Goal: Use online tool/utility: Utilize a website feature to perform a specific function

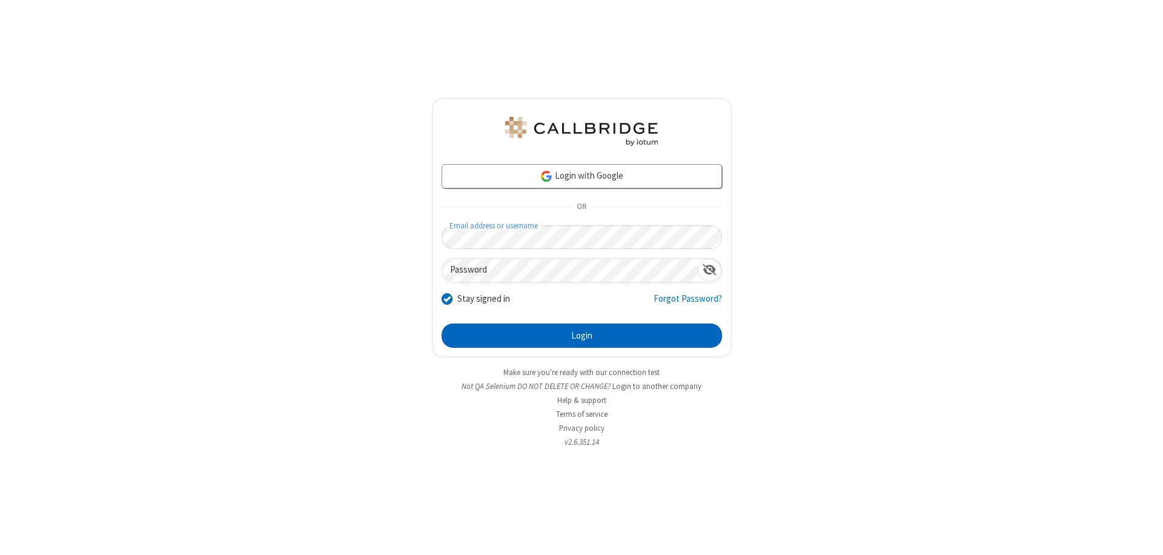
click at [582, 336] on button "Login" at bounding box center [582, 336] width 281 height 24
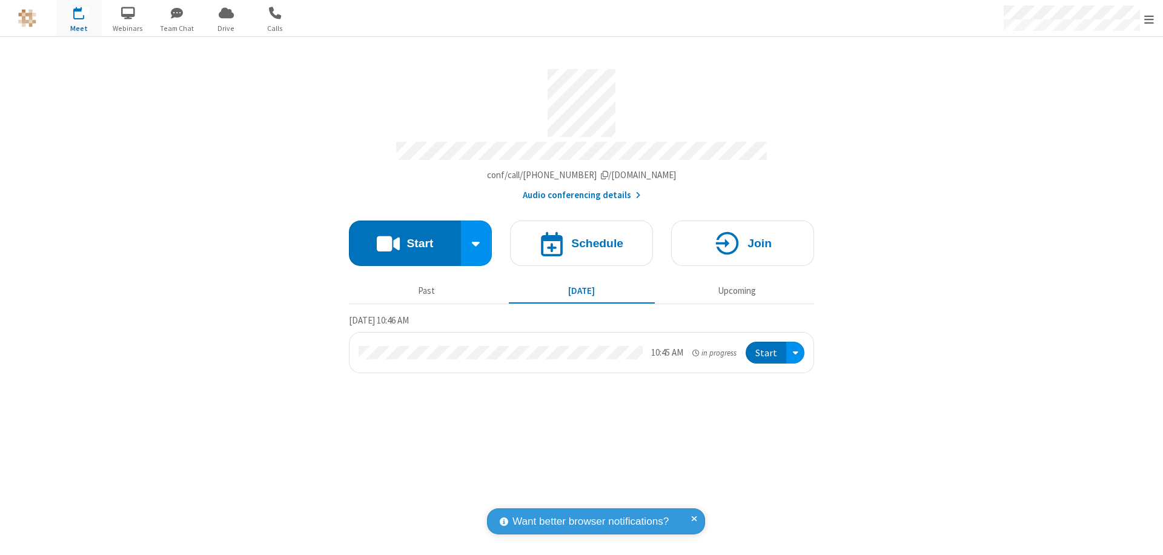
click at [405, 238] on button "Start" at bounding box center [405, 243] width 112 height 45
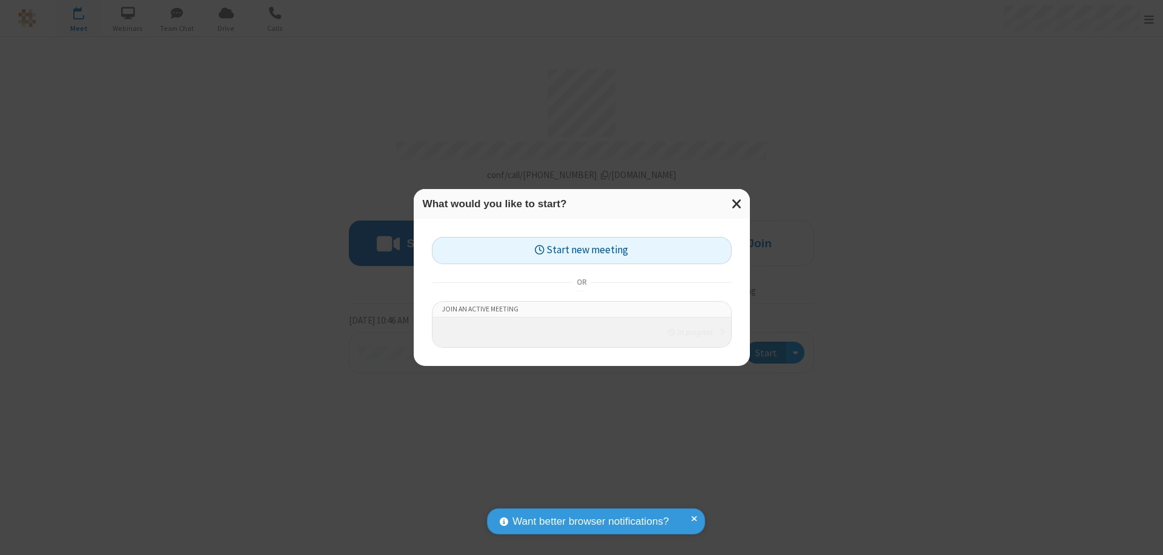
click at [582, 247] on button "Start new meeting" at bounding box center [582, 250] width 300 height 27
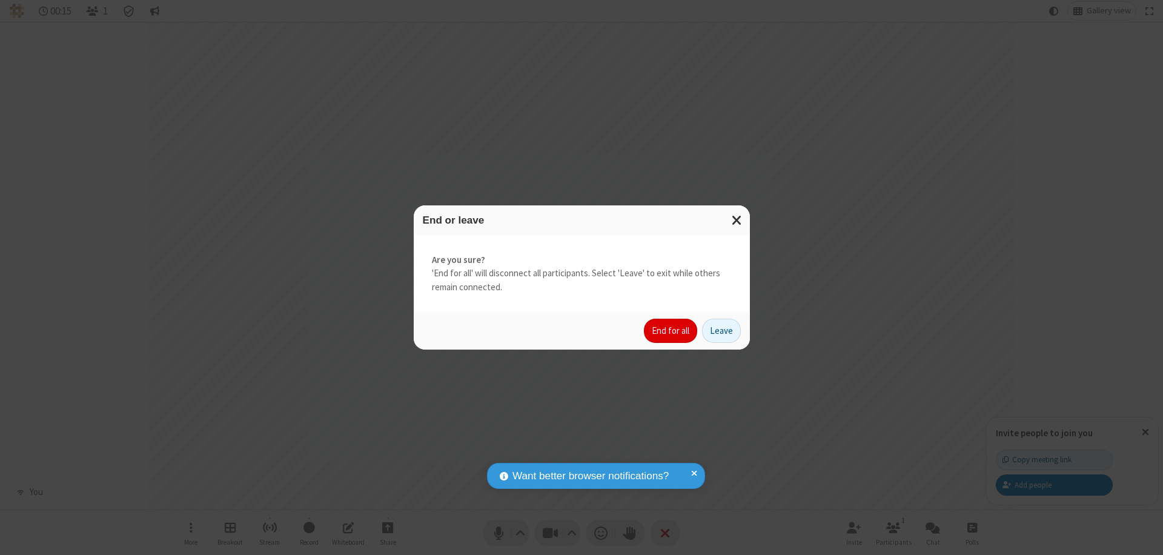
click at [671, 331] on button "End for all" at bounding box center [670, 331] width 53 height 24
